Goal: Task Accomplishment & Management: Use online tool/utility

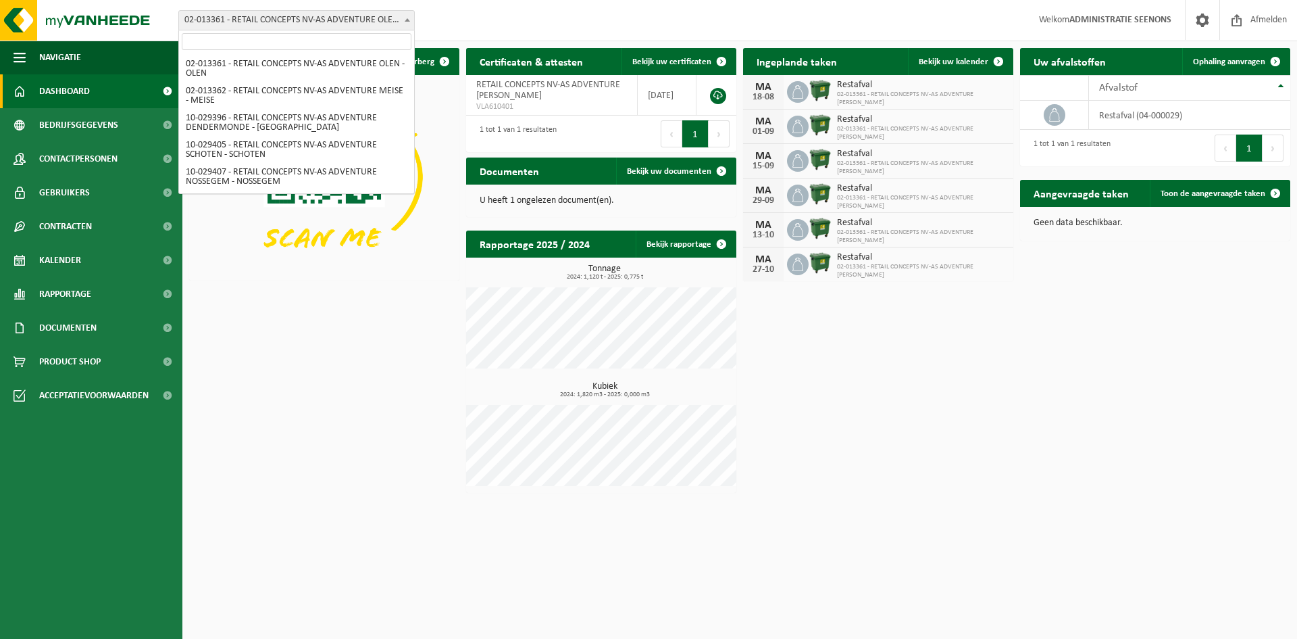
click at [354, 18] on span "02-013361 - RETAIL CONCEPTS NV-AS ADVENTURE OLEN - OLEN" at bounding box center [296, 20] width 235 height 19
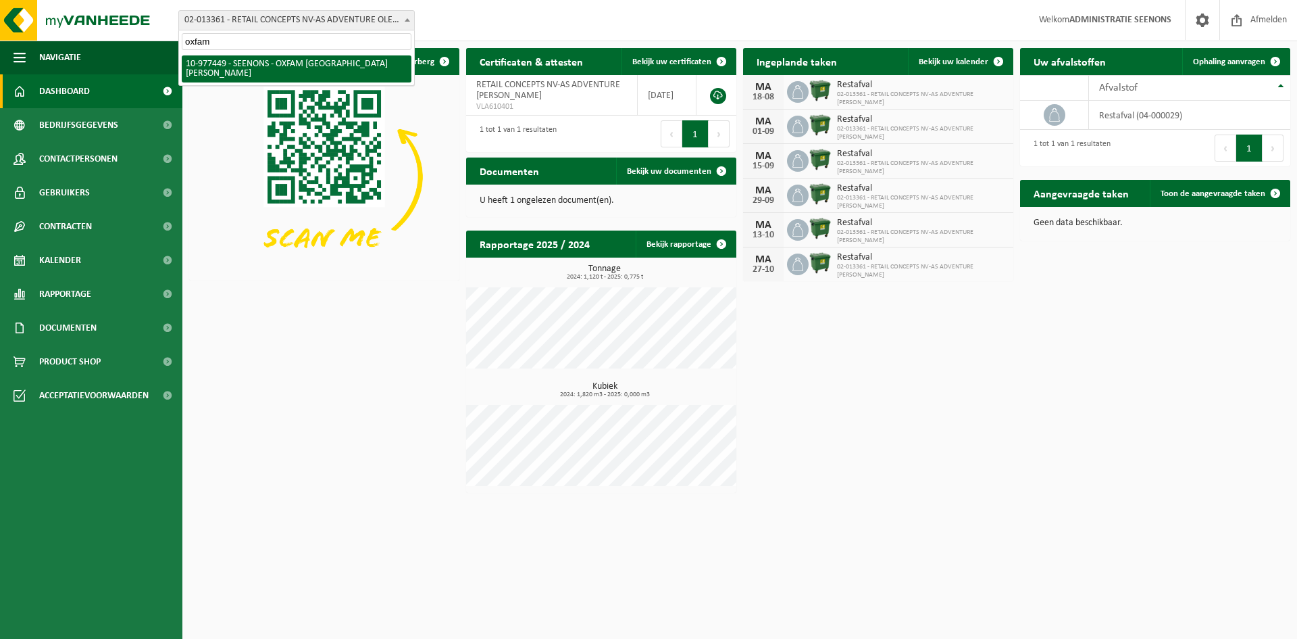
type input "oxfam"
select select "159475"
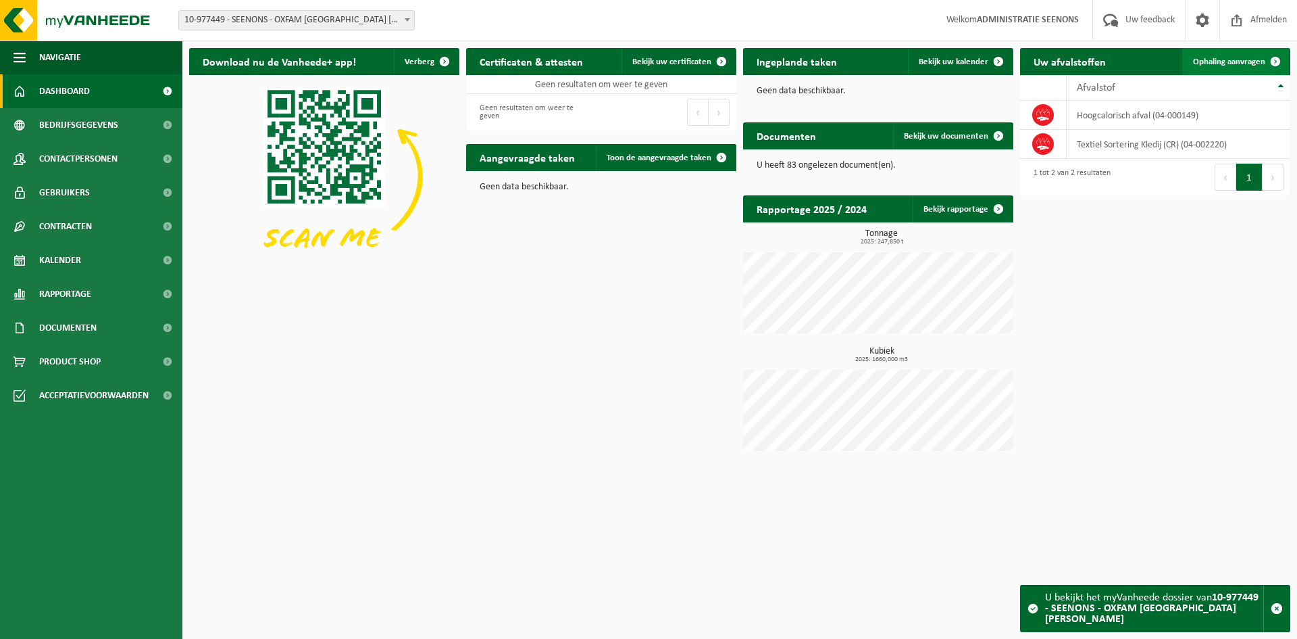
click at [1252, 71] on link "Ophaling aanvragen" at bounding box center [1236, 61] width 107 height 27
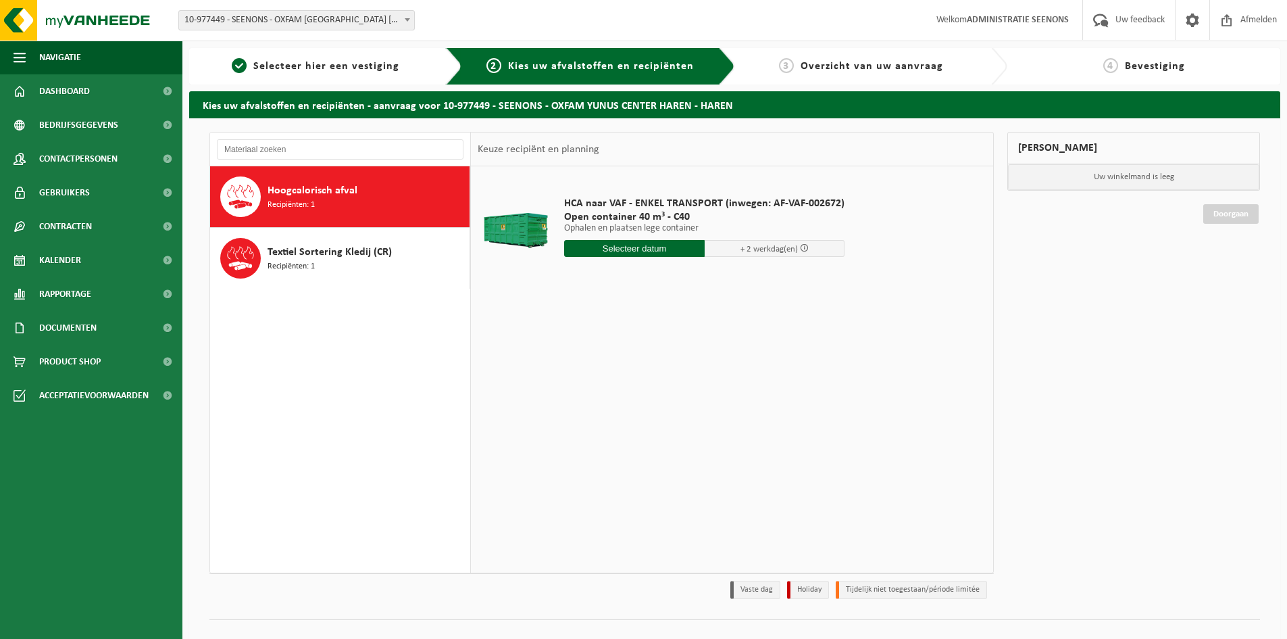
click at [659, 249] on input "text" at bounding box center [634, 248] width 141 height 17
click at [580, 391] on div "18" at bounding box center [577, 390] width 24 height 22
type input "Van 2025-08-18"
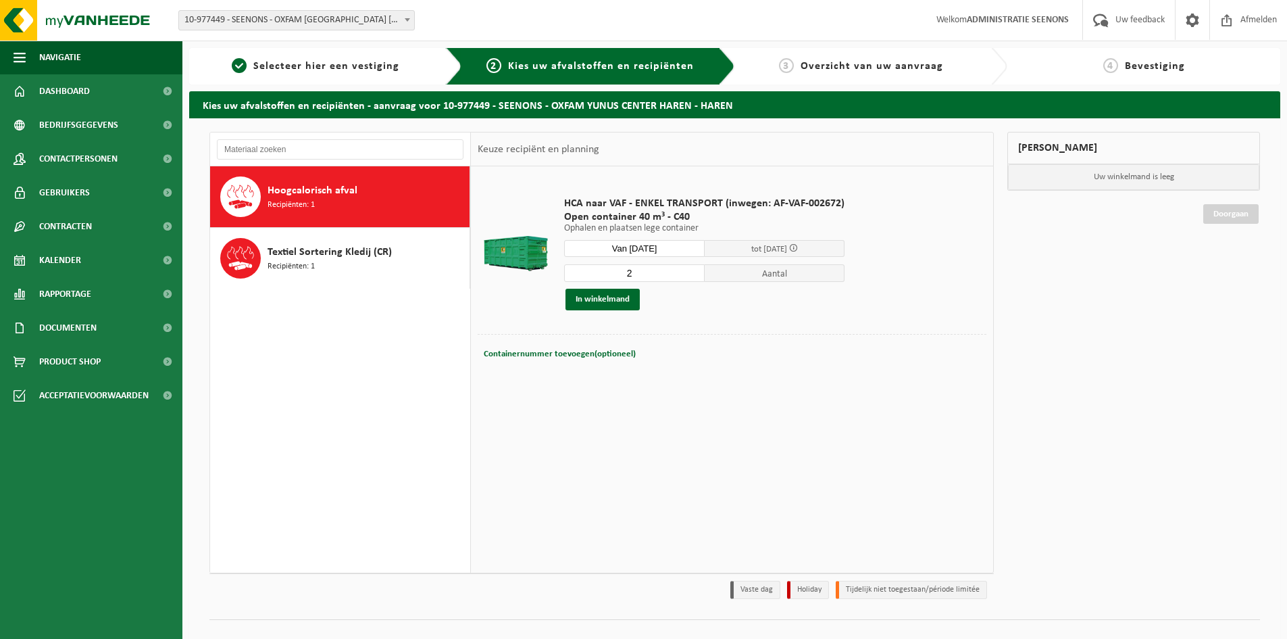
type input "2"
click at [693, 268] on input "2" at bounding box center [634, 273] width 141 height 18
click at [620, 299] on button "In winkelmand" at bounding box center [603, 300] width 74 height 22
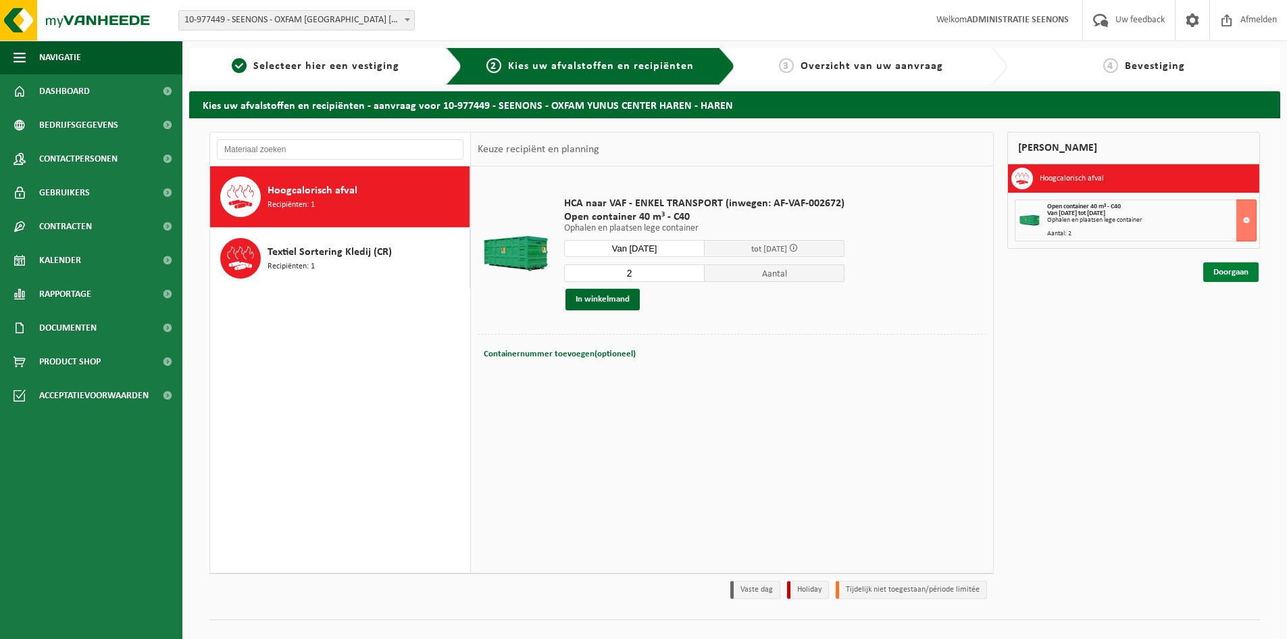
click at [1233, 274] on link "Doorgaan" at bounding box center [1231, 272] width 55 height 20
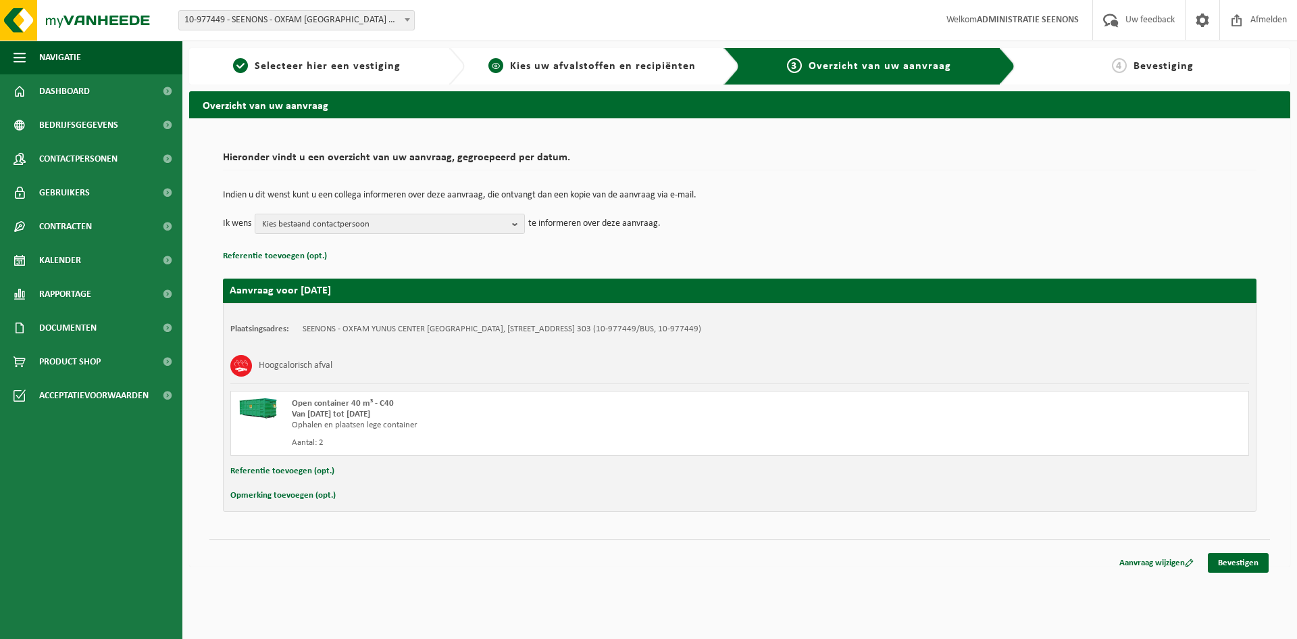
click at [548, 57] on div "2 Kies uw afvalstoffen en recipiënten" at bounding box center [603, 66] width 276 height 36
click at [541, 68] on span "Kies uw afvalstoffen en recipiënten" at bounding box center [603, 66] width 186 height 11
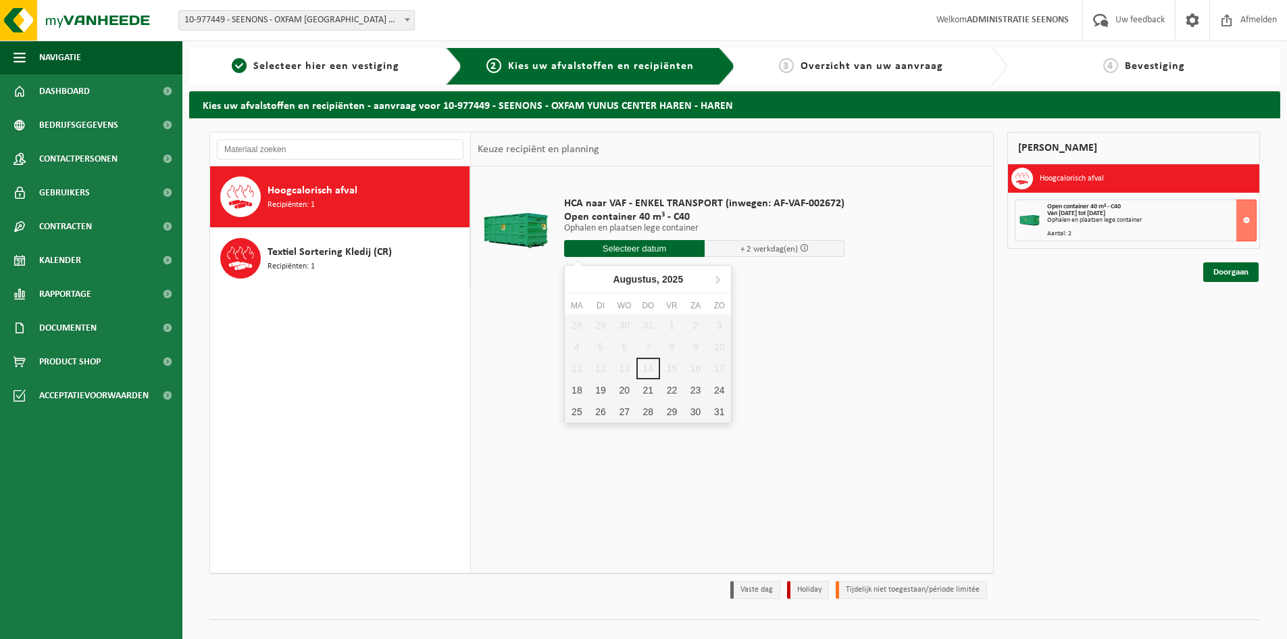
click at [664, 255] on input "text" at bounding box center [634, 248] width 141 height 17
click at [603, 386] on div "19" at bounding box center [601, 390] width 24 height 22
type input "Van [DATE]"
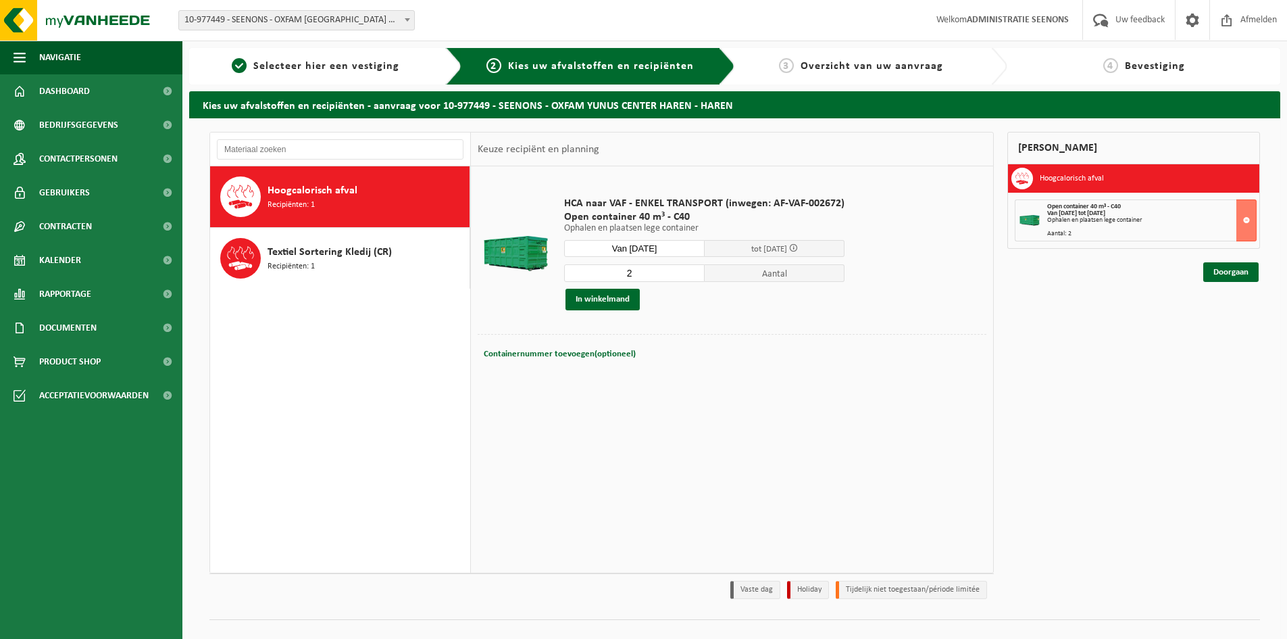
type input "2"
click at [694, 271] on input "2" at bounding box center [634, 273] width 141 height 18
click at [1220, 270] on link "Doorgaan" at bounding box center [1231, 272] width 55 height 20
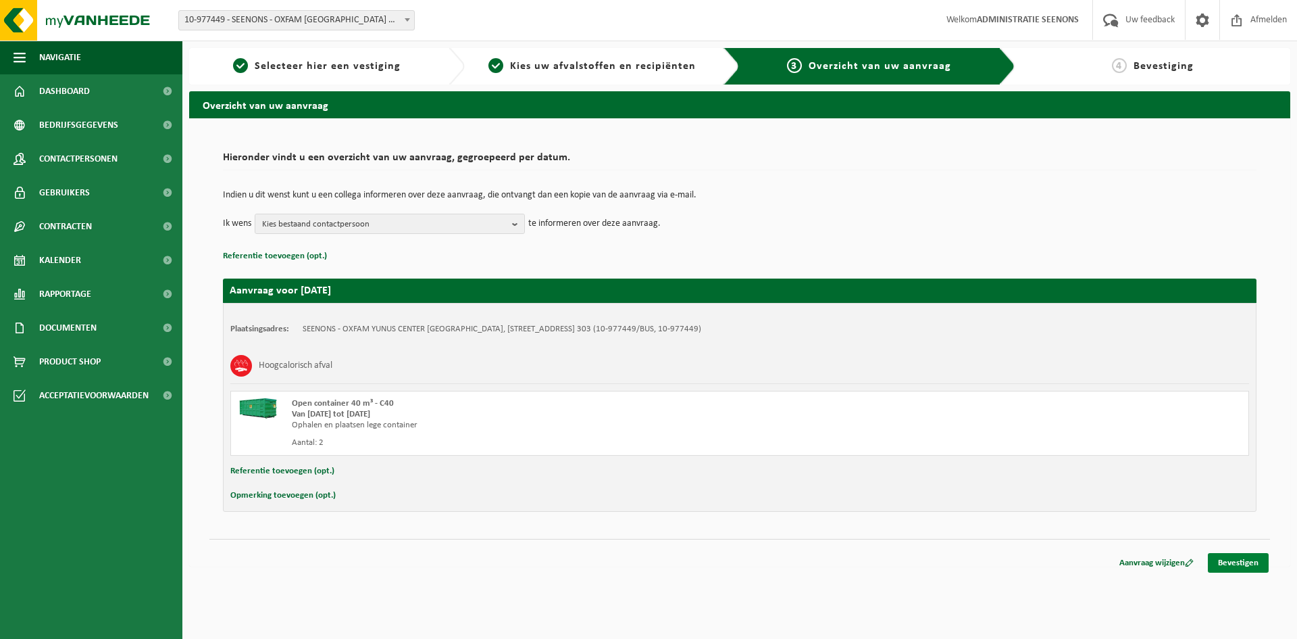
click at [1237, 558] on link "Bevestigen" at bounding box center [1238, 563] width 61 height 20
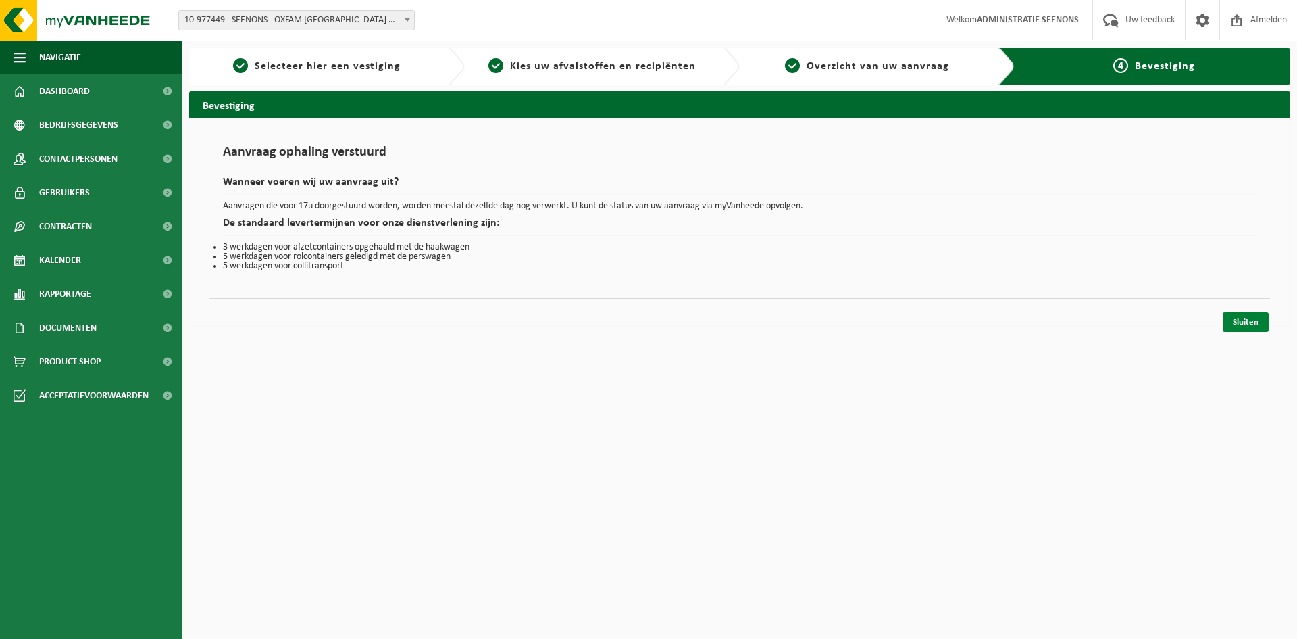
click at [1239, 325] on link "Sluiten" at bounding box center [1246, 322] width 46 height 20
